Goal: Transaction & Acquisition: Download file/media

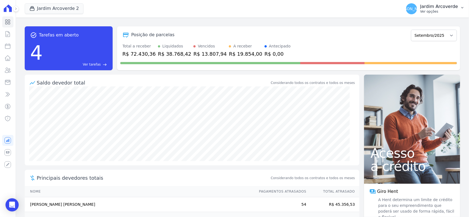
click at [453, 10] on p "Ver opções" at bounding box center [439, 11] width 38 height 4
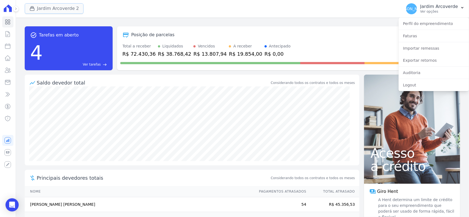
click at [74, 12] on button "Jardim Arcoverde 2" at bounding box center [54, 8] width 59 height 10
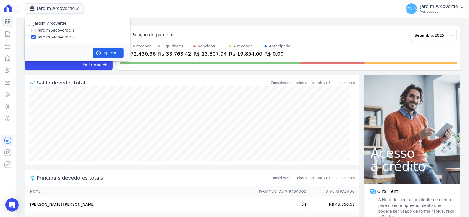
click at [58, 29] on label "Jardim Arcoverde 1" at bounding box center [56, 30] width 37 height 6
click at [36, 29] on input "Jardim Arcoverde 1" at bounding box center [33, 30] width 4 height 4
checkbox input "true"
click at [104, 50] on button "Aplicar" at bounding box center [108, 53] width 31 height 10
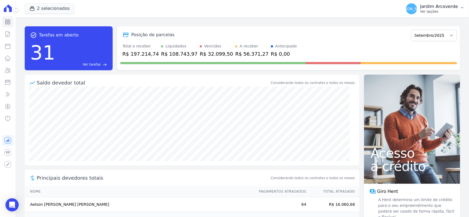
click at [432, 10] on p "Ver opções" at bounding box center [439, 11] width 38 height 4
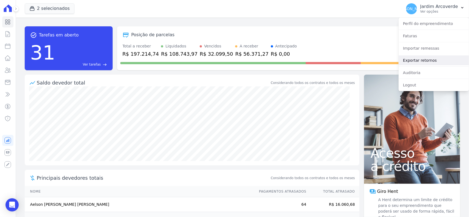
click at [444, 61] on link "Exportar retornos" at bounding box center [434, 61] width 70 height 10
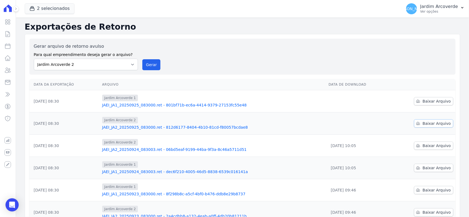
click at [435, 125] on span "Baixar Arquivo" at bounding box center [437, 123] width 28 height 5
click at [429, 100] on span "Baixar Arquivo" at bounding box center [437, 101] width 28 height 5
